Goal: Navigation & Orientation: Find specific page/section

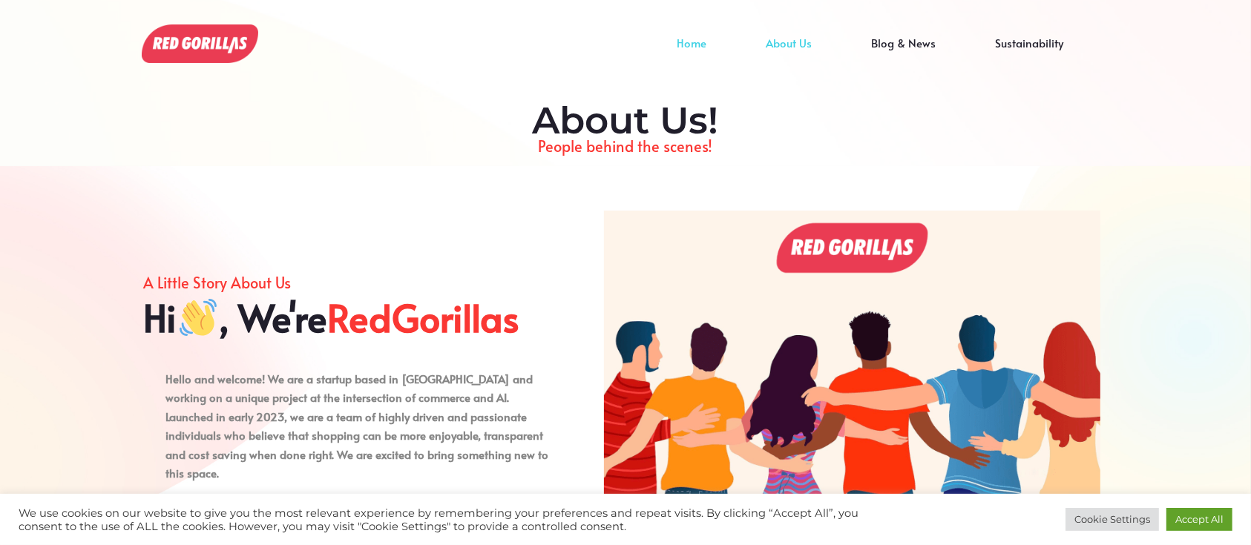
click at [701, 43] on link "Home" at bounding box center [691, 54] width 89 height 22
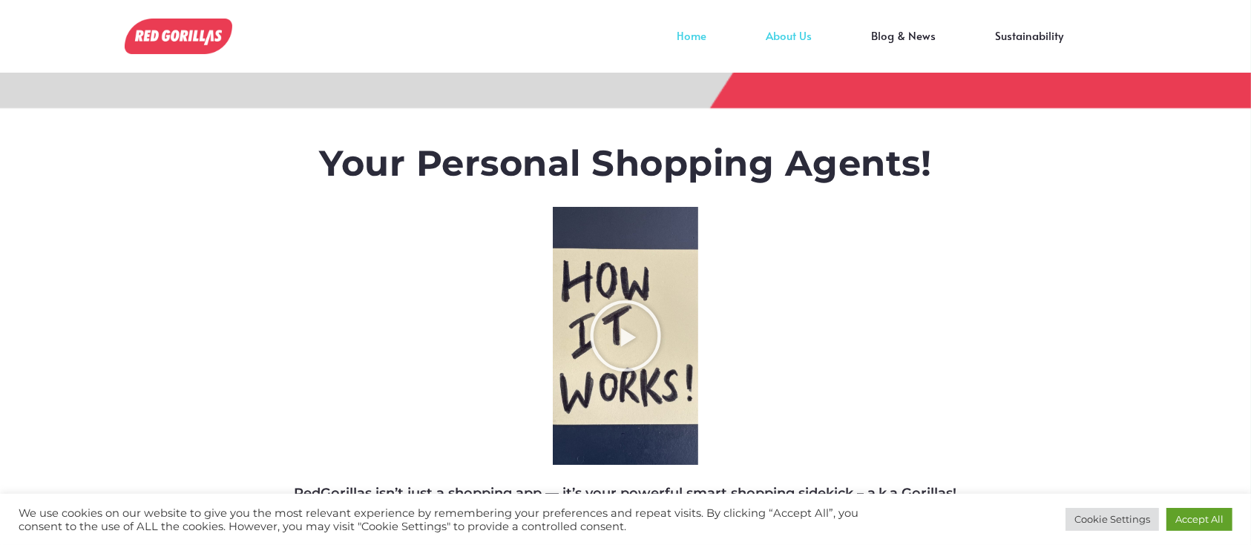
click at [806, 36] on link "About Us" at bounding box center [788, 47] width 105 height 22
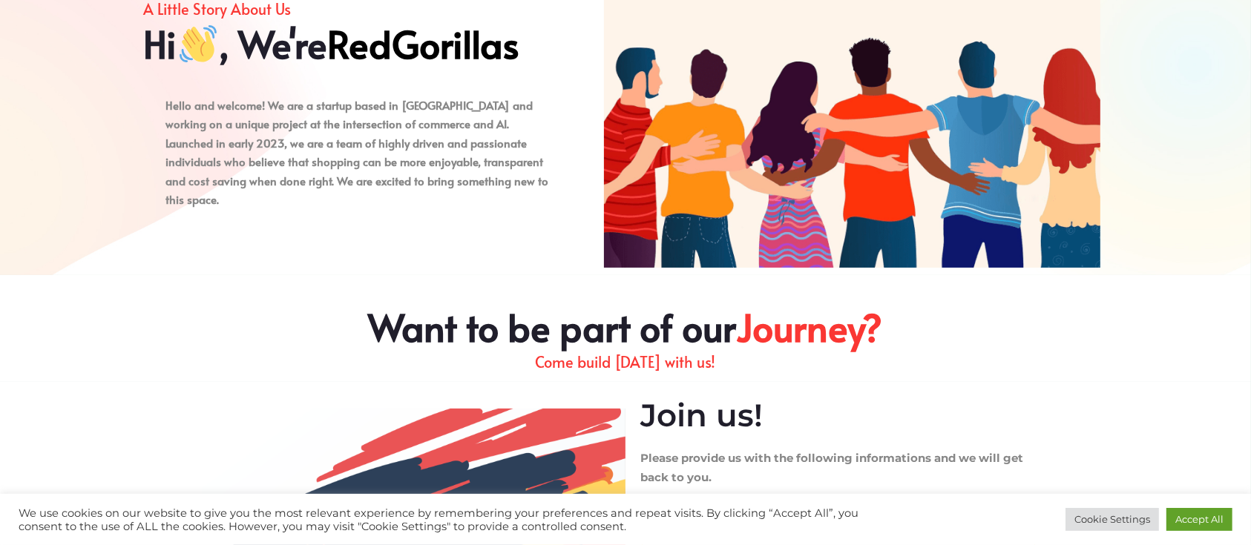
scroll to position [274, 0]
